Goal: Task Accomplishment & Management: Complete application form

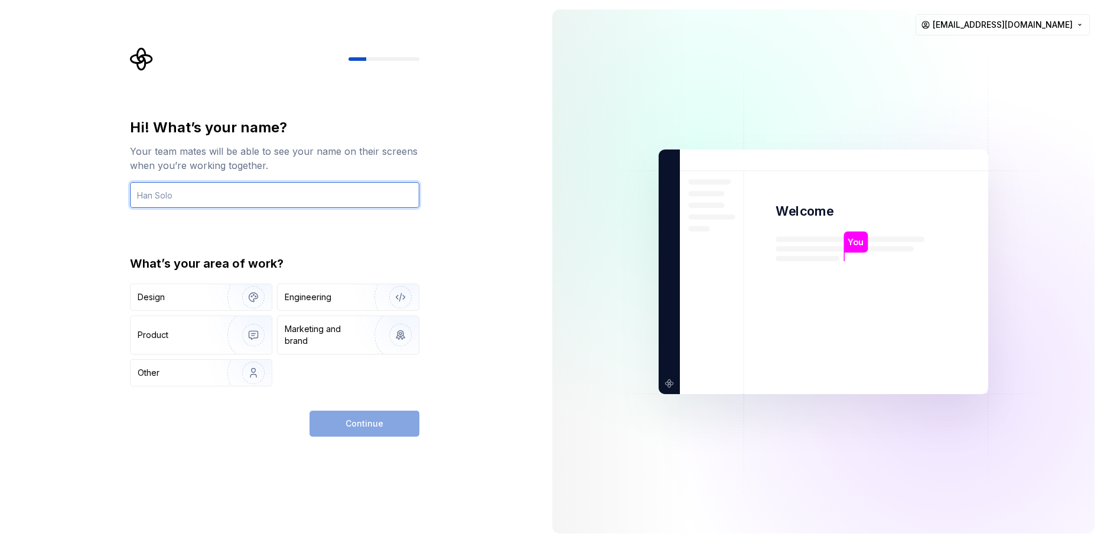
click at [229, 198] on input "text" at bounding box center [274, 195] width 289 height 26
type input "P"
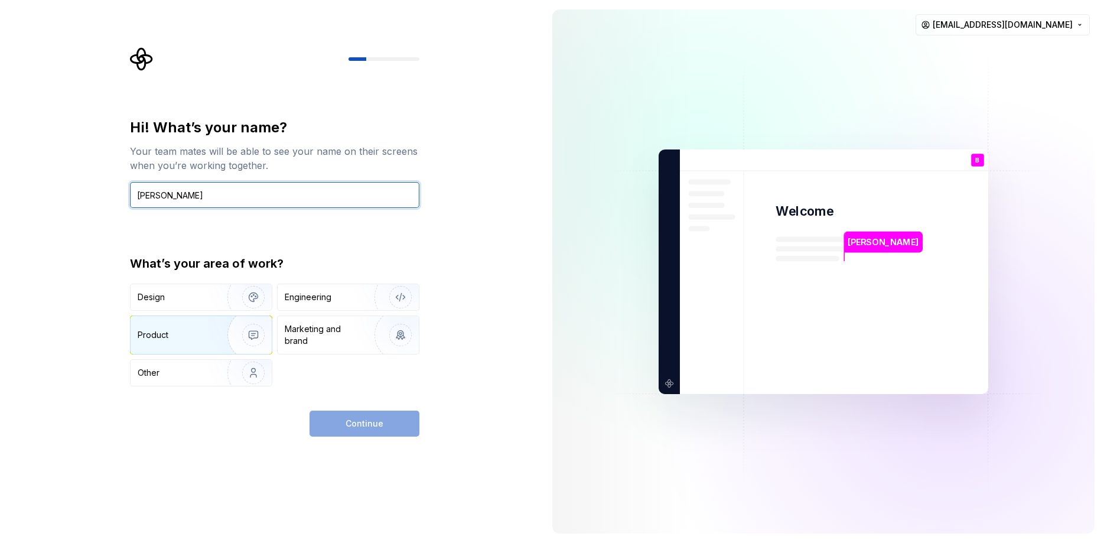
type input "[PERSON_NAME]"
click at [206, 341] on div "Product" at bounding box center [201, 335] width 141 height 38
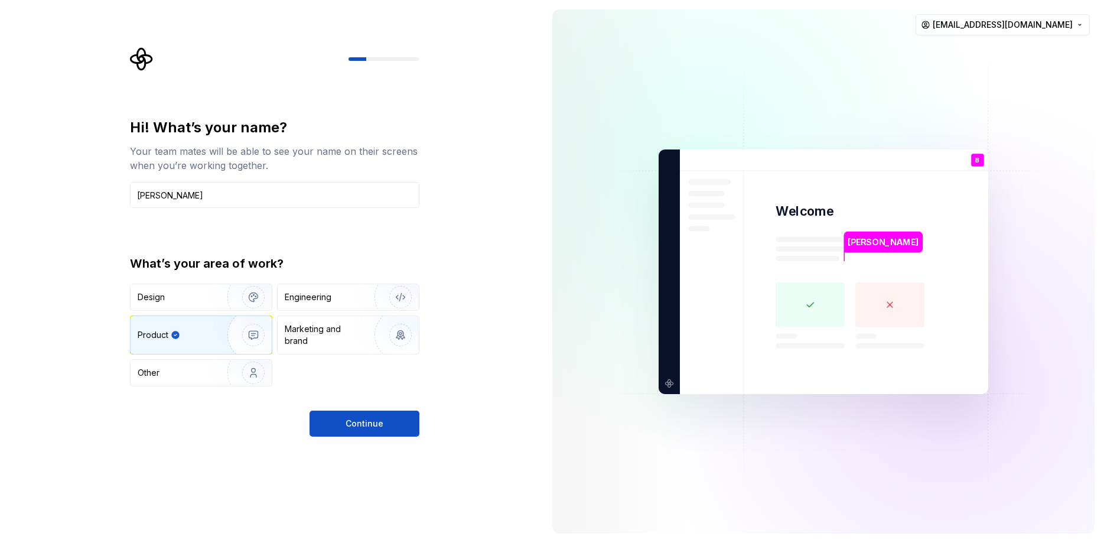
click at [406, 423] on button "Continue" at bounding box center [364, 423] width 110 height 26
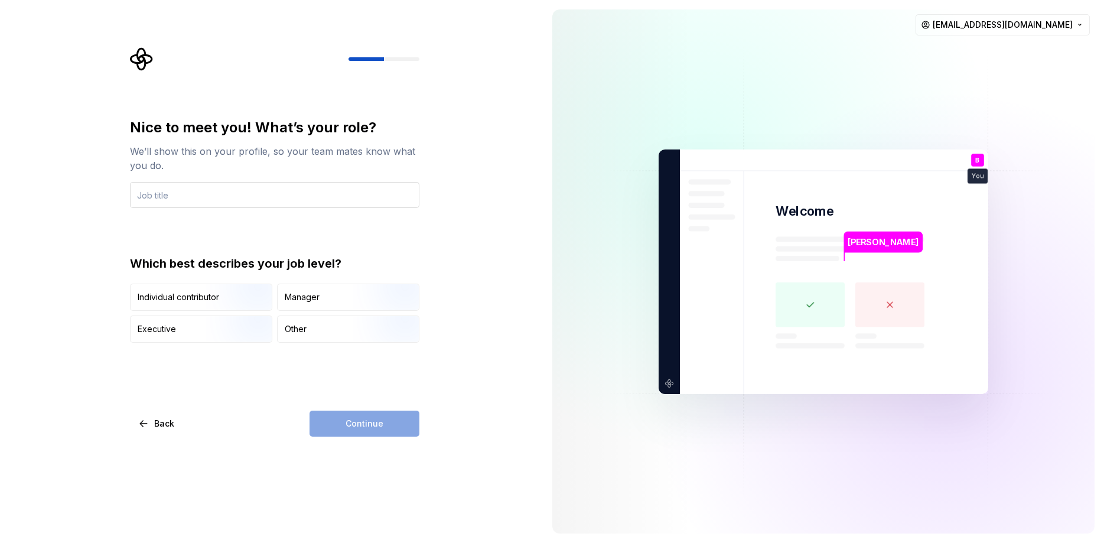
click at [207, 195] on input "text" at bounding box center [274, 195] width 289 height 26
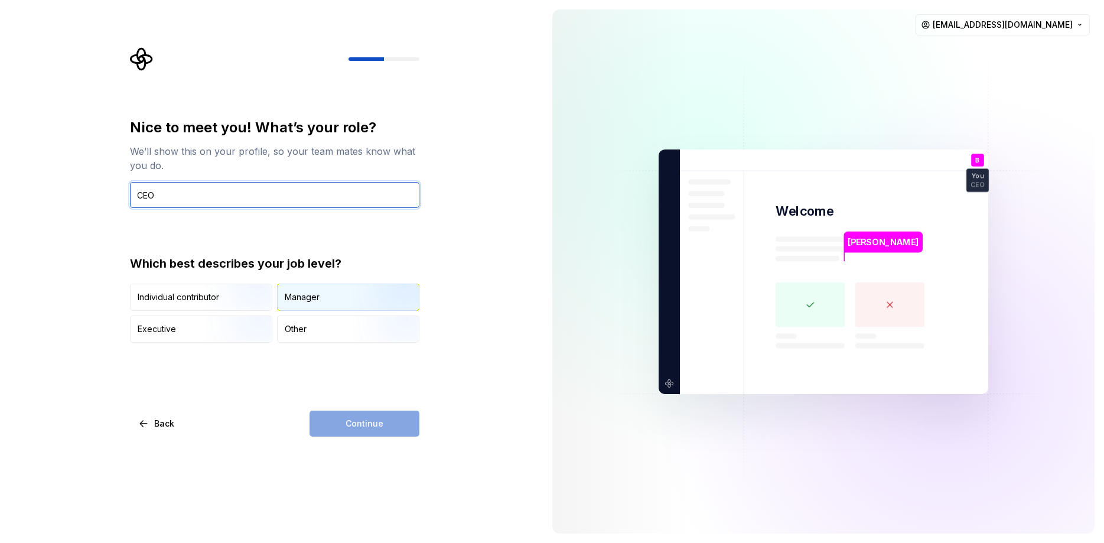
type input "CEO"
click at [336, 298] on div "Manager" at bounding box center [348, 297] width 141 height 26
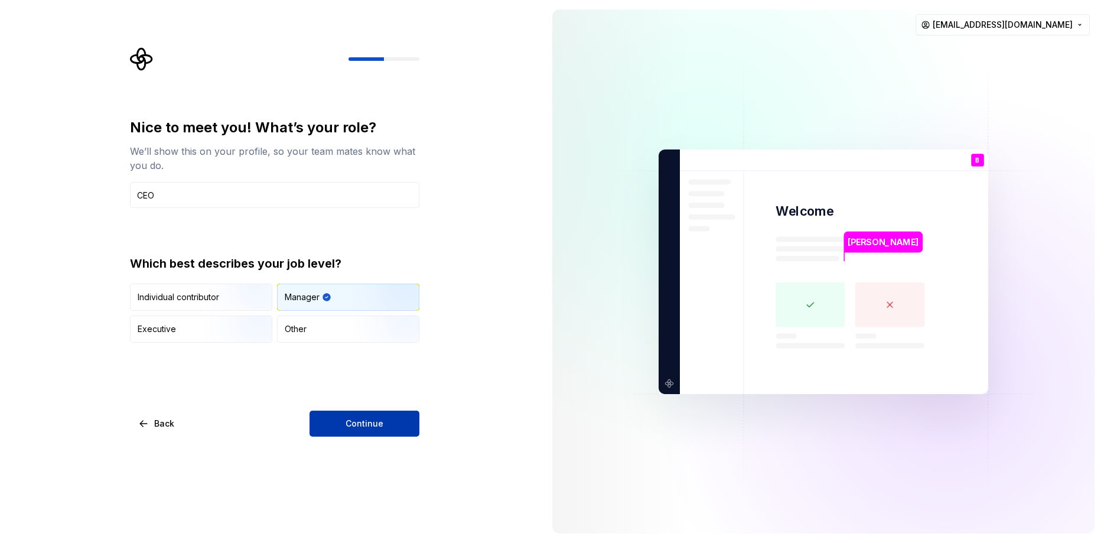
click at [368, 422] on span "Continue" at bounding box center [364, 424] width 38 height 12
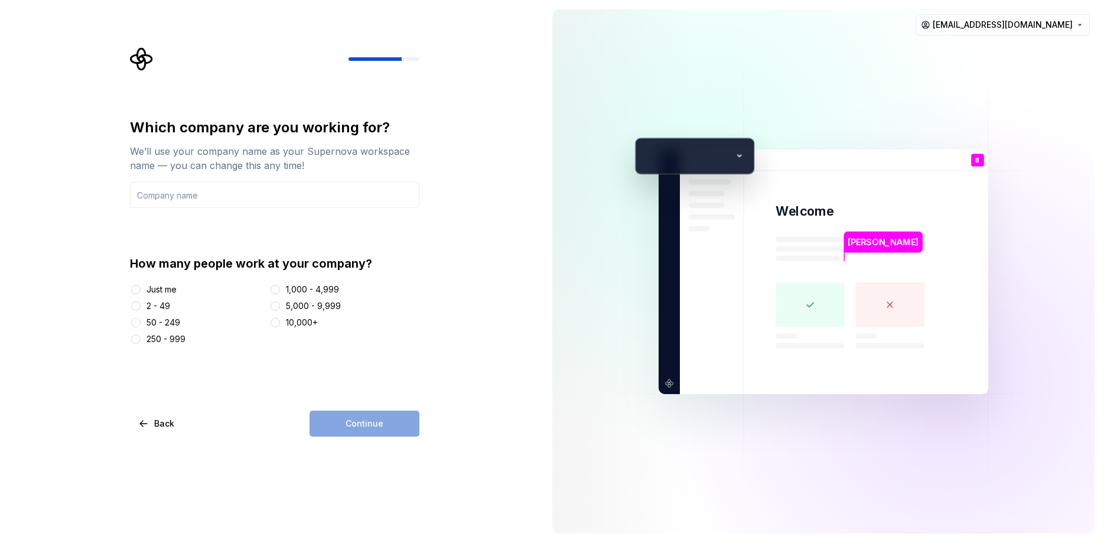
click at [172, 294] on div "Just me" at bounding box center [161, 289] width 30 height 12
click at [141, 294] on button "Just me" at bounding box center [135, 289] width 9 height 9
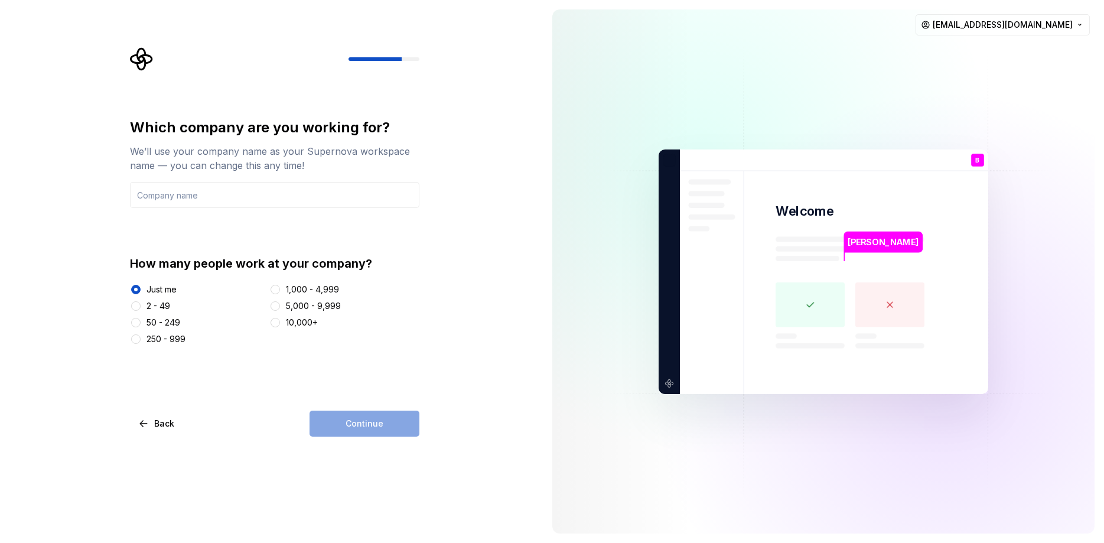
click at [343, 422] on div "Continue" at bounding box center [364, 423] width 110 height 26
click at [184, 197] on input "text" at bounding box center [274, 195] width 289 height 26
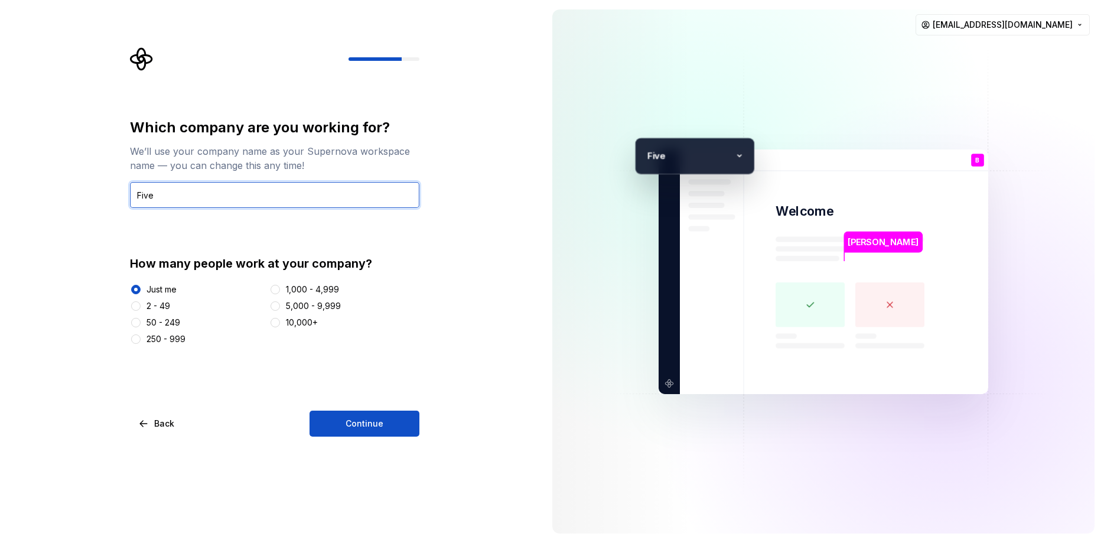
type input "Five"
click at [455, 199] on div "Which company are you working for? We’ll use your company name as your Supernov…" at bounding box center [271, 271] width 543 height 543
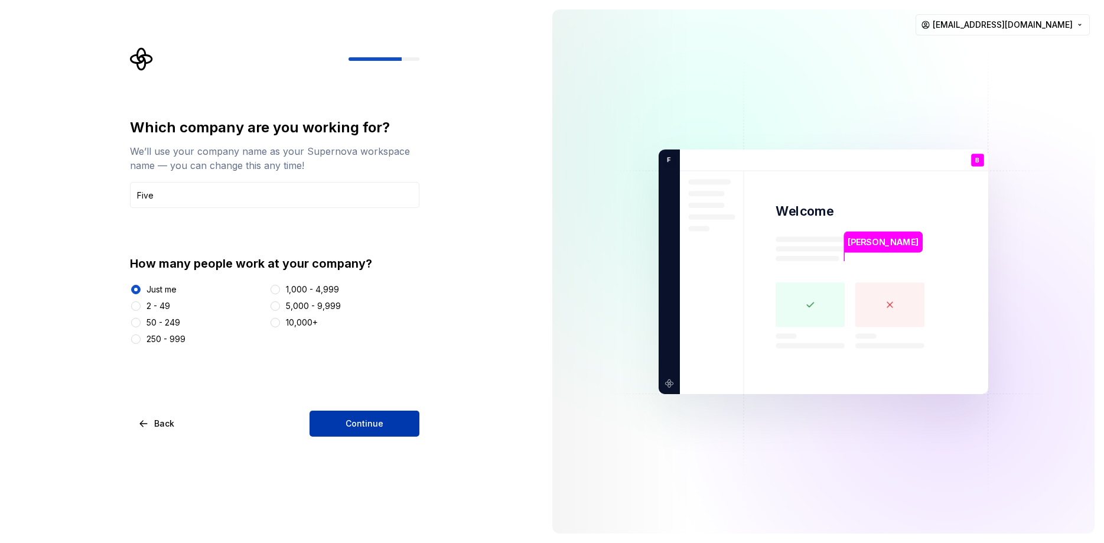
click at [382, 419] on span "Continue" at bounding box center [364, 424] width 38 height 12
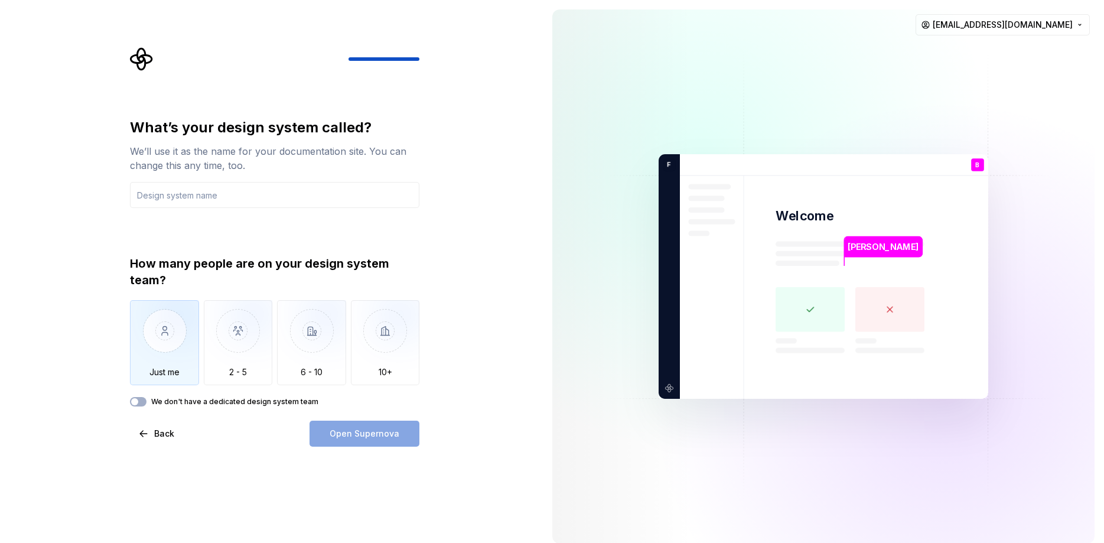
click at [174, 328] on img "button" at bounding box center [164, 339] width 69 height 79
click at [229, 195] on input "text" at bounding box center [274, 195] width 289 height 26
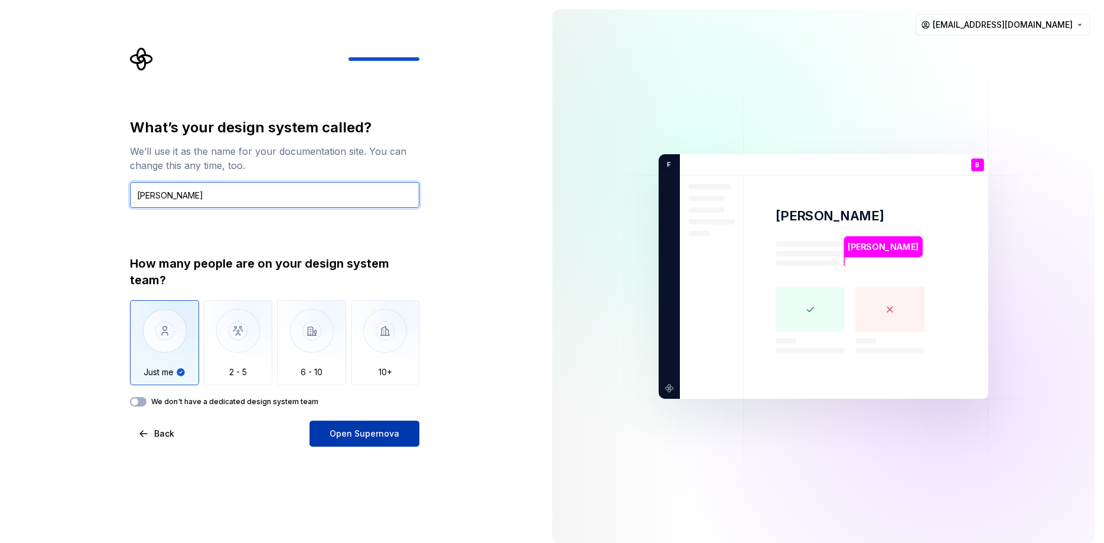
type input "[PERSON_NAME]"
click at [356, 432] on span "Open Supernova" at bounding box center [365, 434] width 70 height 12
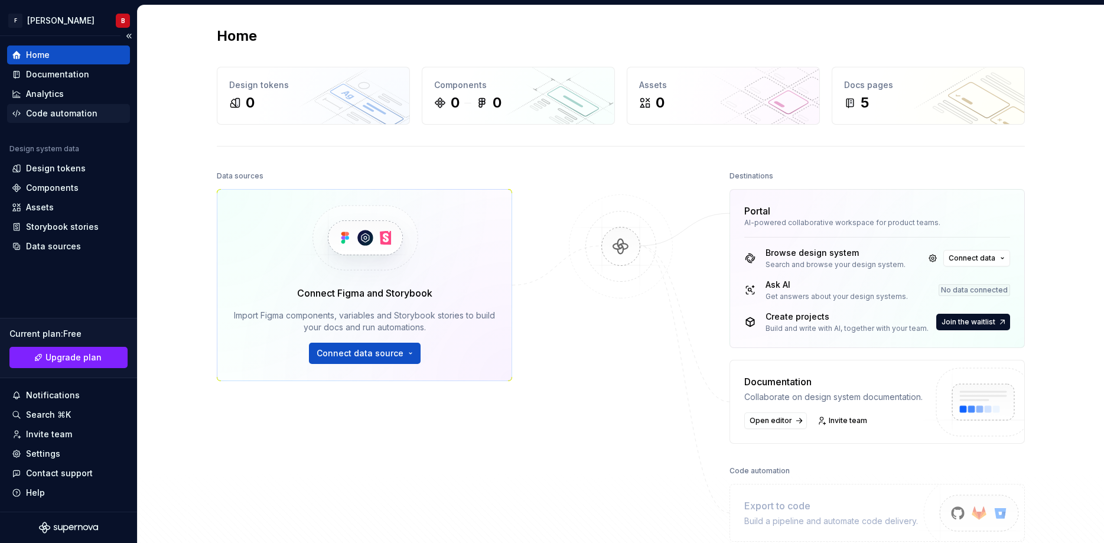
click at [56, 110] on div "Code automation" at bounding box center [61, 113] width 71 height 12
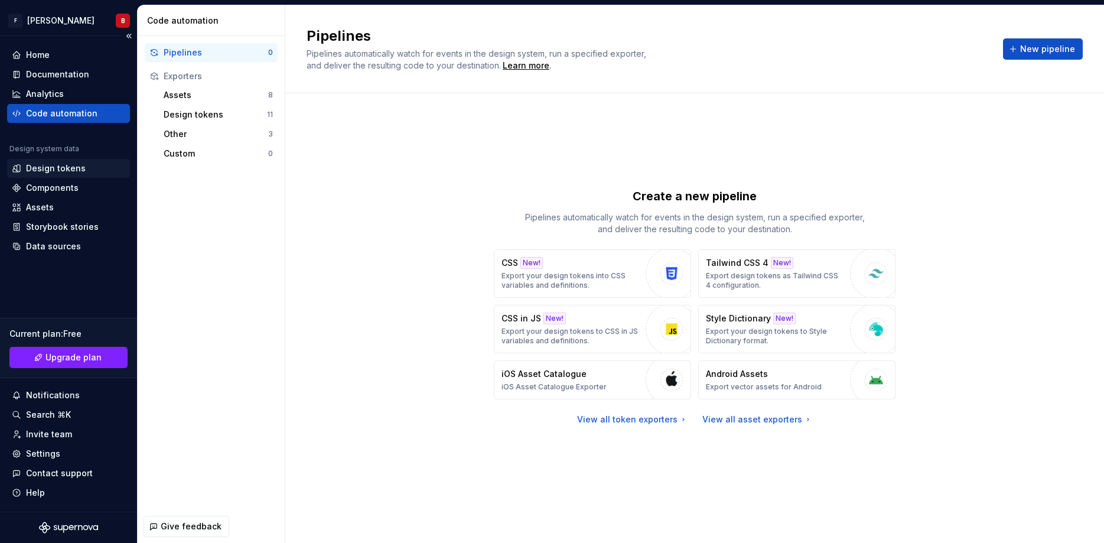
click at [61, 169] on div "Design tokens" at bounding box center [56, 168] width 60 height 12
